Goal: Task Accomplishment & Management: Complete application form

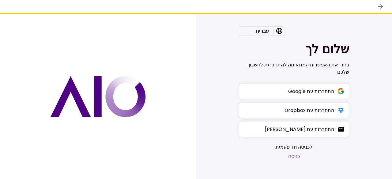
click at [297, 158] on button "כניסה" at bounding box center [294, 157] width 37 height 8
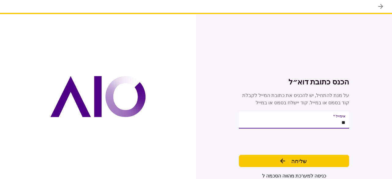
type input "*"
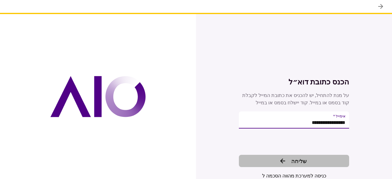
type input "**********"
click at [294, 157] on span "שליחה" at bounding box center [299, 161] width 16 height 8
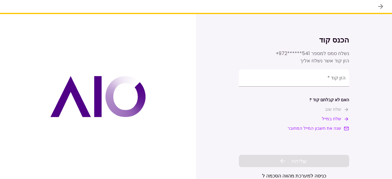
click at [324, 90] on div "**********" at bounding box center [294, 101] width 110 height 62
click at [318, 84] on input "**********" at bounding box center [294, 78] width 110 height 17
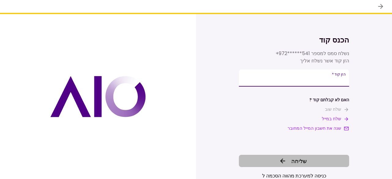
type input "******"
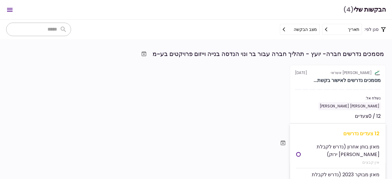
click at [327, 89] on div at bounding box center [327, 89] width 6 height 1
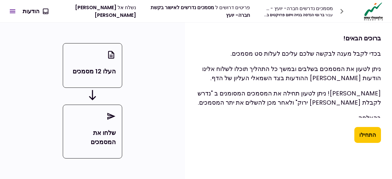
click at [166, 68] on div "העלו 12 מסמכים שלחו את המסמכים" at bounding box center [92, 101] width 185 height 157
click at [366, 139] on button "התחילו" at bounding box center [368, 135] width 27 height 16
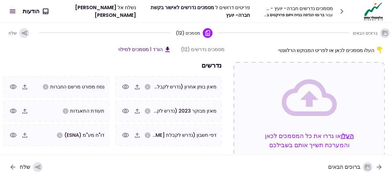
click at [243, 36] on div "ברוכים הבאים מסמכים (12) שלח" at bounding box center [196, 33] width 392 height 20
click at [136, 88] on icon "button" at bounding box center [137, 86] width 7 height 7
click at [173, 164] on nav "ברוכים הבאים שלח" at bounding box center [196, 167] width 392 height 25
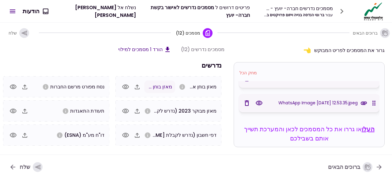
scroll to position [313, 0]
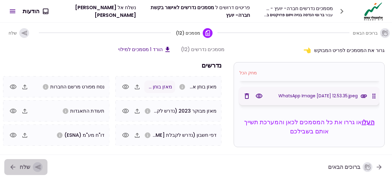
click at [33, 166] on div "button" at bounding box center [38, 167] width 10 height 10
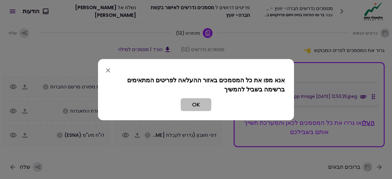
click at [202, 105] on button "OK" at bounding box center [196, 104] width 31 height 13
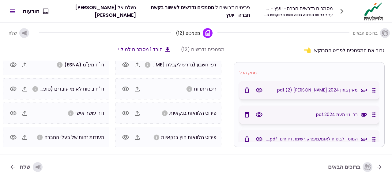
scroll to position [0, 0]
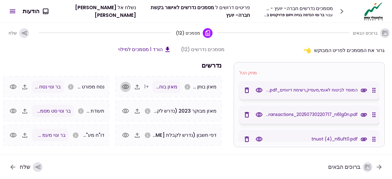
click at [126, 86] on icon "button" at bounding box center [125, 86] width 7 height 7
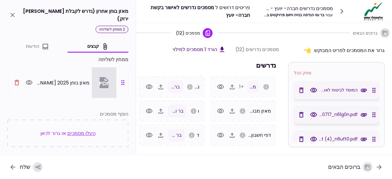
click at [13, 13] on icon "close" at bounding box center [12, 14] width 7 height 7
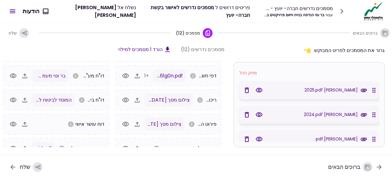
scroll to position [59, 0]
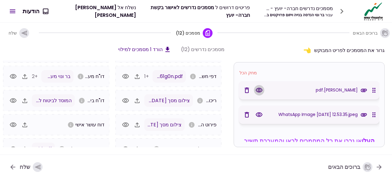
click at [260, 90] on icon "button" at bounding box center [259, 90] width 7 height 5
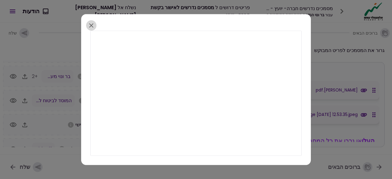
click at [94, 24] on icon "button" at bounding box center [91, 25] width 7 height 7
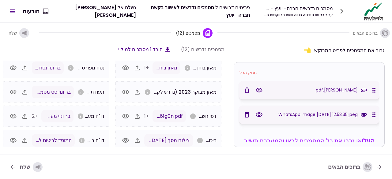
scroll to position [28, 0]
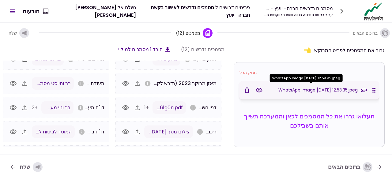
click at [315, 90] on span "WhatsApp Image [DATE] 12.53.35.jpeg" at bounding box center [318, 90] width 79 height 6
click at [306, 89] on span "WhatsApp Image [DATE] 12.53.35.jpeg" at bounding box center [318, 90] width 79 height 6
click at [260, 89] on icon "button" at bounding box center [259, 90] width 7 height 5
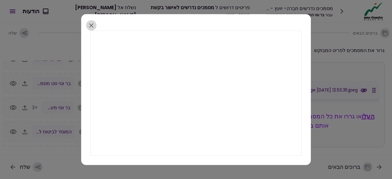
click at [92, 24] on icon "button" at bounding box center [91, 25] width 7 height 7
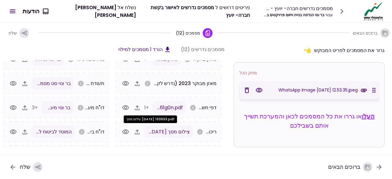
scroll to position [70, 0]
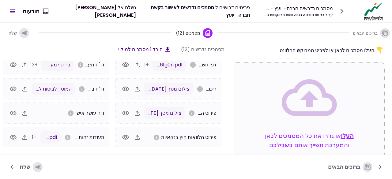
drag, startPoint x: 234, startPoint y: 47, endPoint x: 47, endPoint y: 167, distance: 222.0
click at [47, 167] on nav "ברוכים הבאים שלח" at bounding box center [196, 167] width 392 height 25
click at [38, 167] on icon "button" at bounding box center [37, 167] width 7 height 7
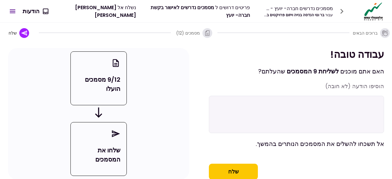
click at [238, 175] on button "שלח" at bounding box center [233, 172] width 49 height 16
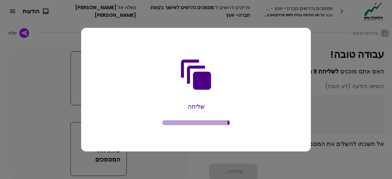
click at [195, 100] on div "שליחה" at bounding box center [195, 91] width 211 height 103
click at [186, 116] on div "שליחה" at bounding box center [195, 91] width 211 height 103
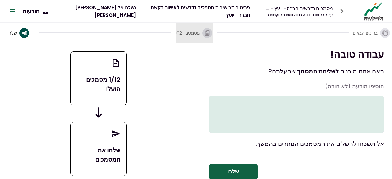
click at [205, 35] on icon "button" at bounding box center [207, 33] width 7 height 7
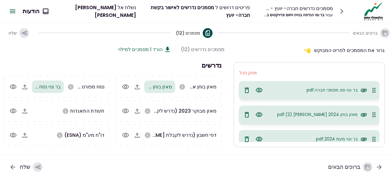
drag, startPoint x: 313, startPoint y: 86, endPoint x: 94, endPoint y: 99, distance: 219.8
click at [94, 99] on div "גרור את המסמכים לפריט המבוקש מחק הכל בר ונוי סט מסמכי חברה.pdf מאזן בוחן 2024 […" at bounding box center [196, 99] width 392 height 112
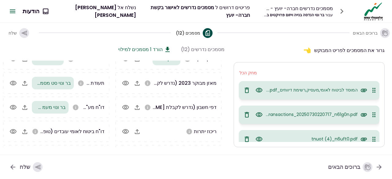
scroll to position [28, 0]
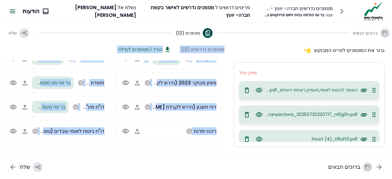
drag, startPoint x: 343, startPoint y: 86, endPoint x: 252, endPoint y: 104, distance: 92.5
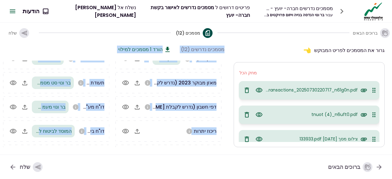
click at [256, 52] on div "גרור את המסמכים לפריט המבוקש" at bounding box center [309, 50] width 151 height 9
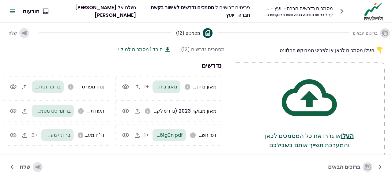
scroll to position [70, 0]
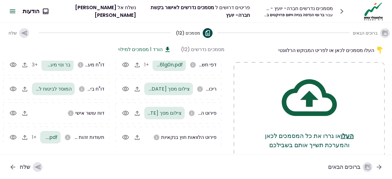
click at [34, 167] on icon "button" at bounding box center [37, 167] width 7 height 7
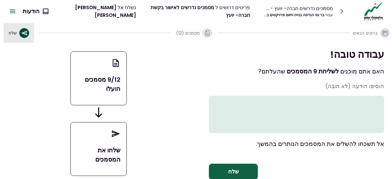
click at [23, 35] on icon "button" at bounding box center [24, 33] width 7 height 7
click at [21, 32] on icon "button" at bounding box center [24, 33] width 7 height 7
click at [216, 175] on button "שלח" at bounding box center [233, 172] width 49 height 16
